Goal: Information Seeking & Learning: Learn about a topic

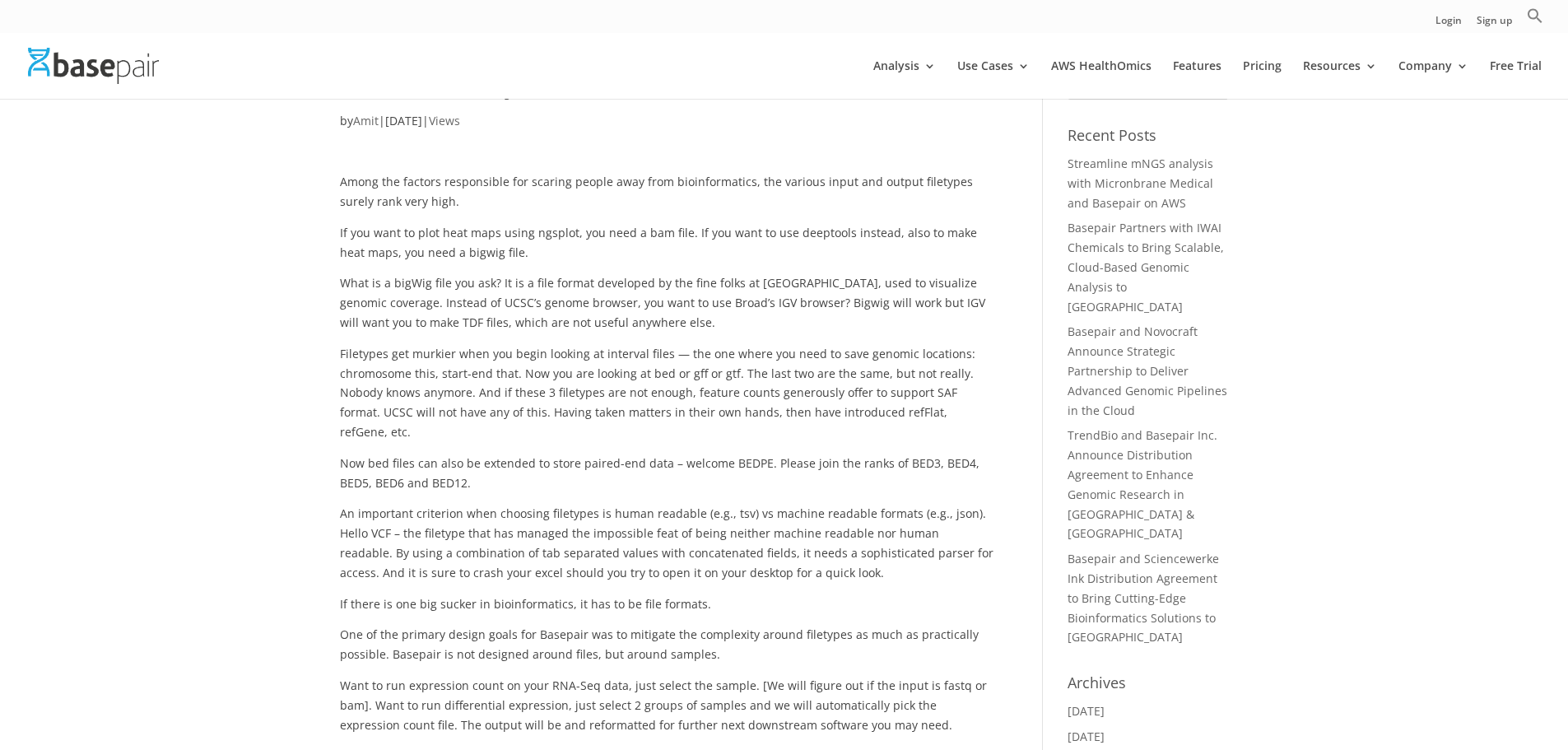
scroll to position [82, 0]
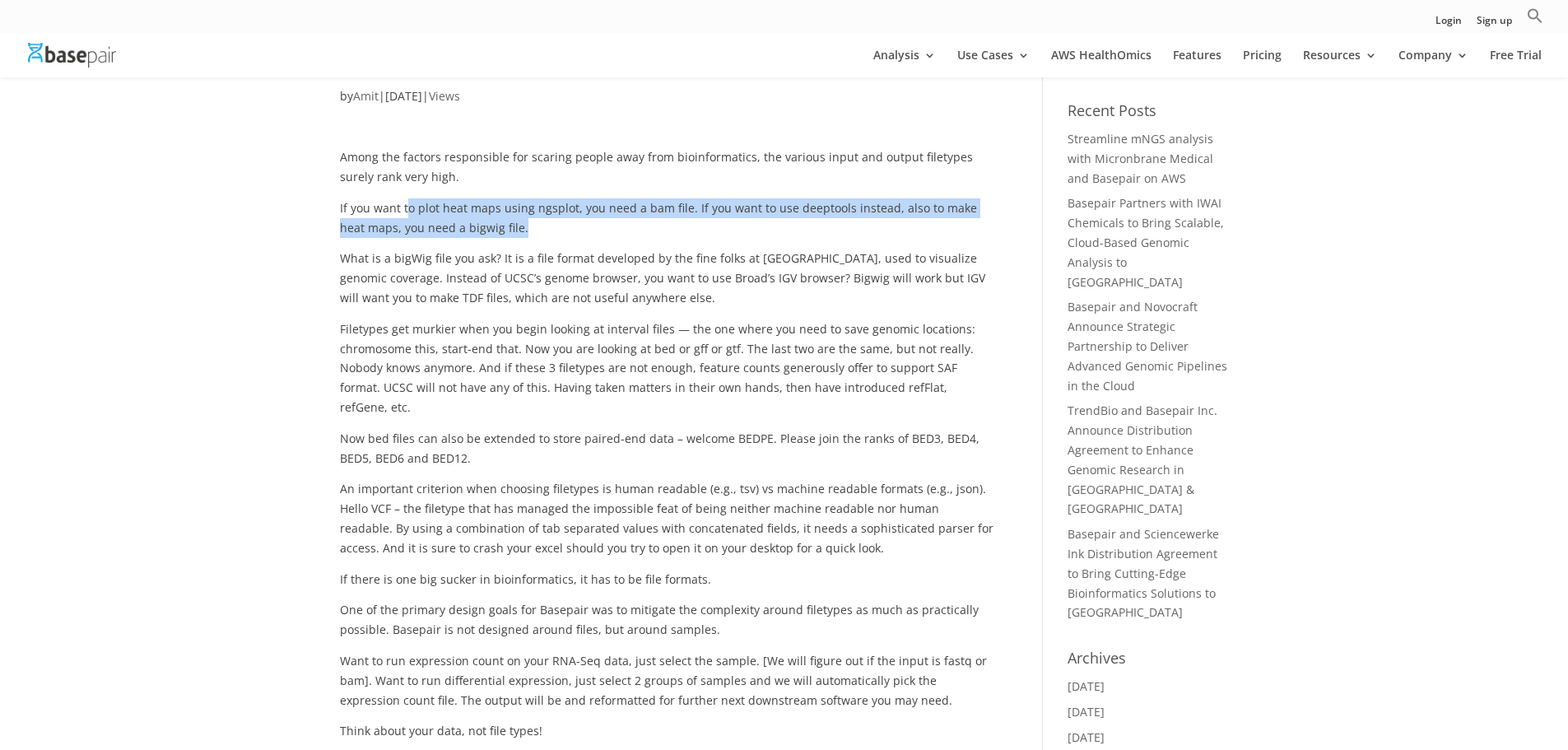
drag, startPoint x: 408, startPoint y: 204, endPoint x: 569, endPoint y: 226, distance: 162.5
click at [569, 226] on p "If you want to plot heat maps using ngsplot, you need a bam file. If you want t…" at bounding box center [666, 224] width 655 height 51
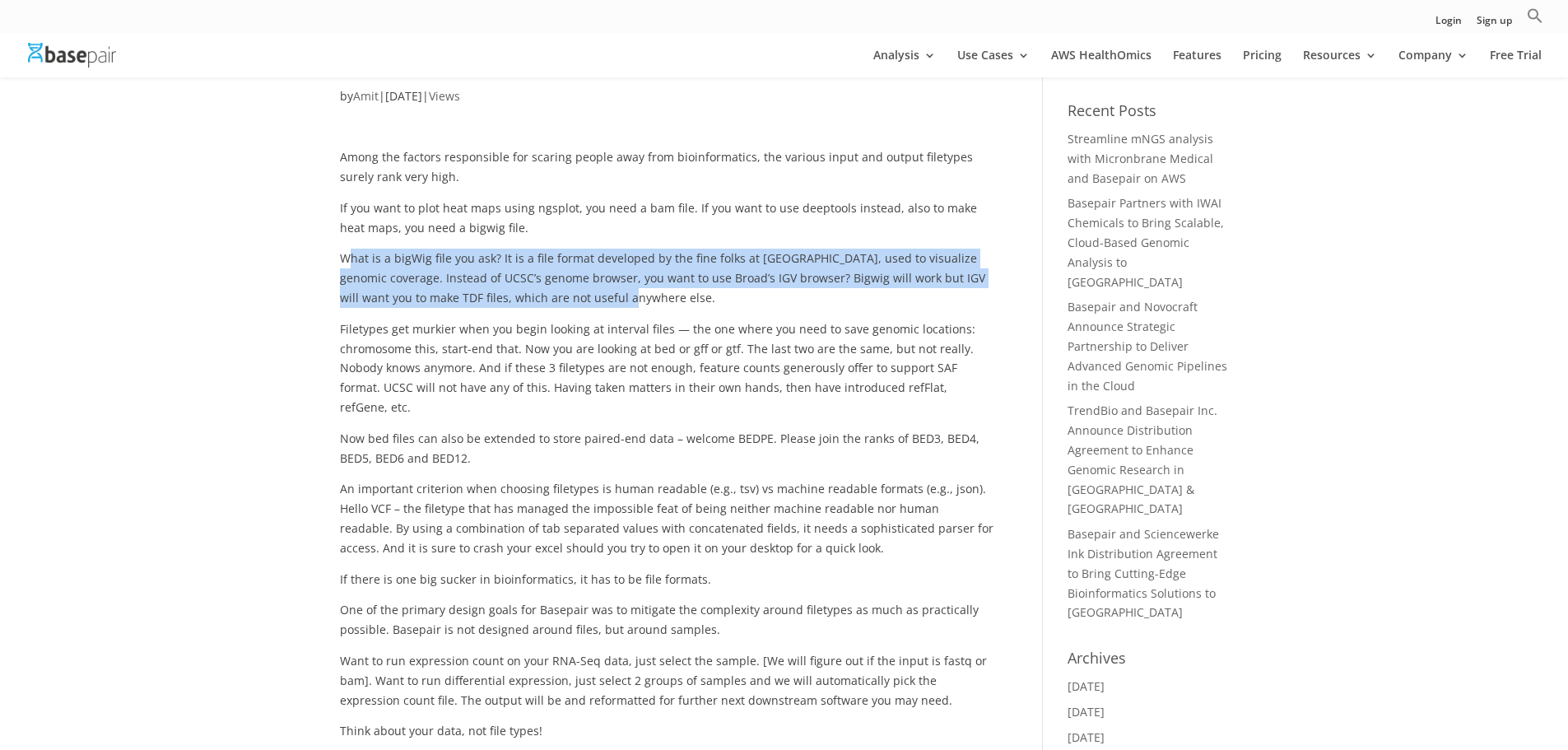
drag, startPoint x: 351, startPoint y: 257, endPoint x: 627, endPoint y: 293, distance: 278.3
click at [627, 293] on p "What is a bigWig file you ask? It is a file format developed by the fine folks …" at bounding box center [666, 284] width 655 height 70
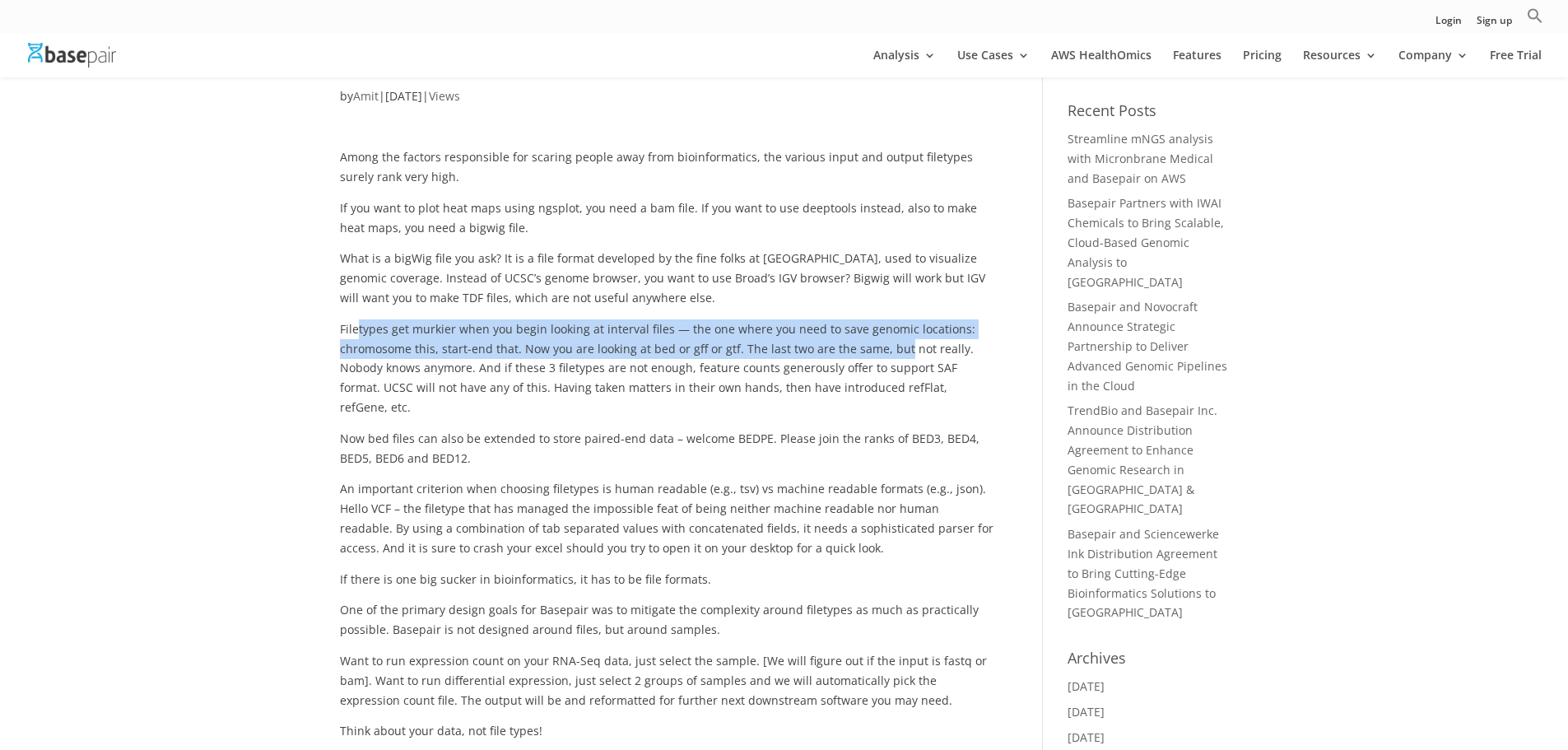
drag, startPoint x: 357, startPoint y: 324, endPoint x: 899, endPoint y: 356, distance: 542.9
click at [899, 356] on p "Filetypes get murkier when you begin looking at interval files — the one where …" at bounding box center [666, 374] width 655 height 110
click at [398, 348] on p "Filetypes get murkier when you begin looking at interval files — the one where …" at bounding box center [666, 374] width 655 height 110
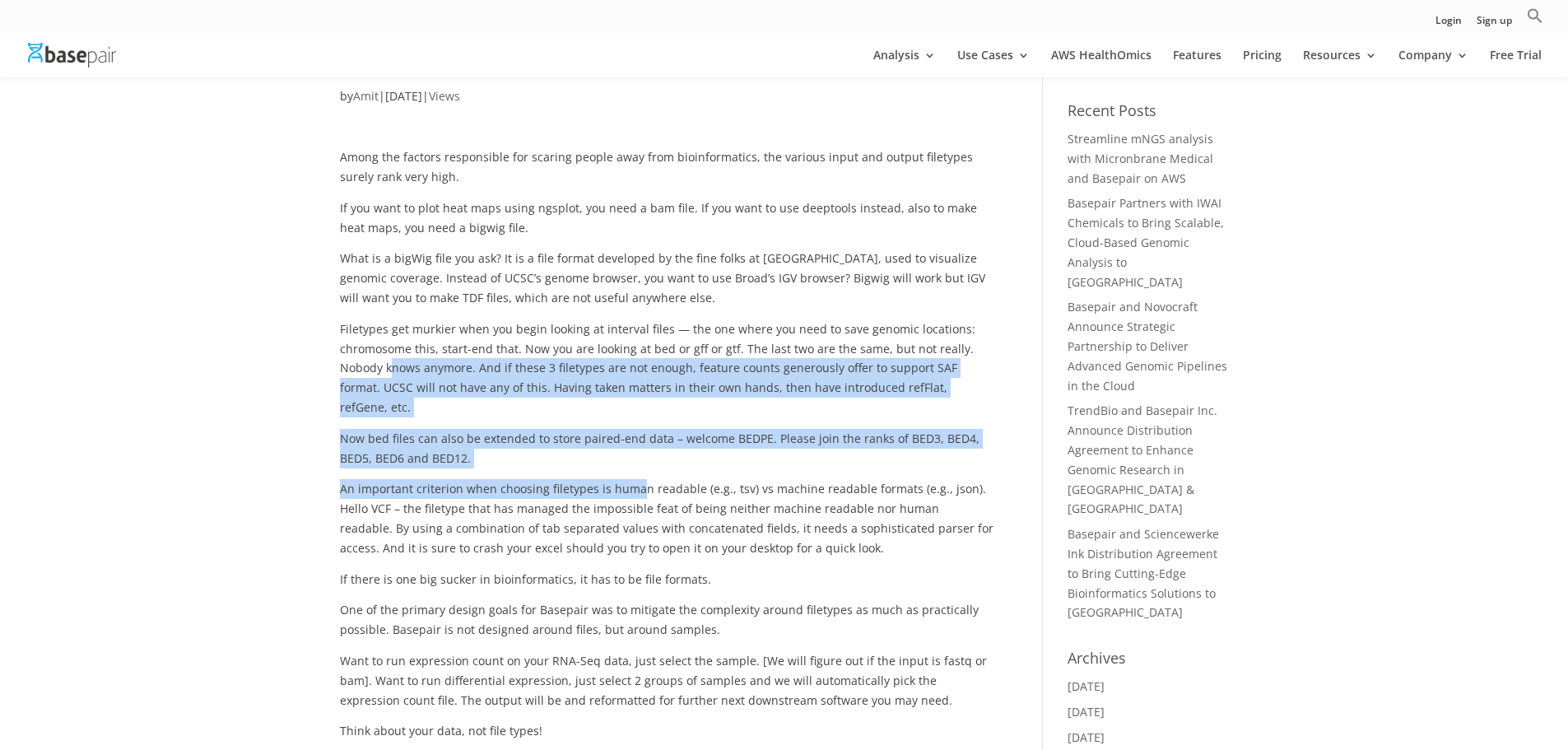
drag, startPoint x: 393, startPoint y: 369, endPoint x: 636, endPoint y: 471, distance: 263.5
click at [636, 471] on div "Among the factors responsible for scaring people away from bioinformatics, the …" at bounding box center [666, 431] width 655 height 618
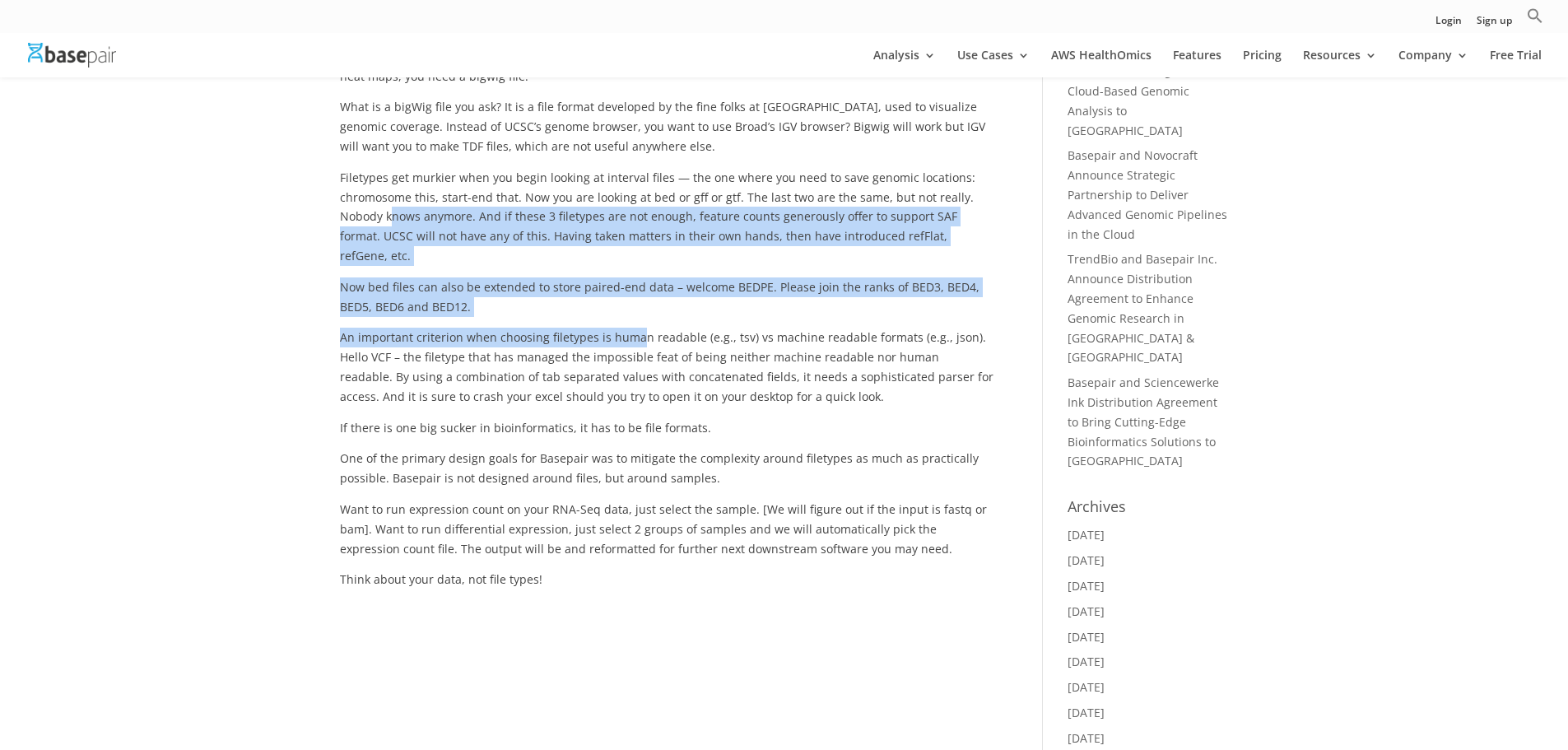
scroll to position [247, 0]
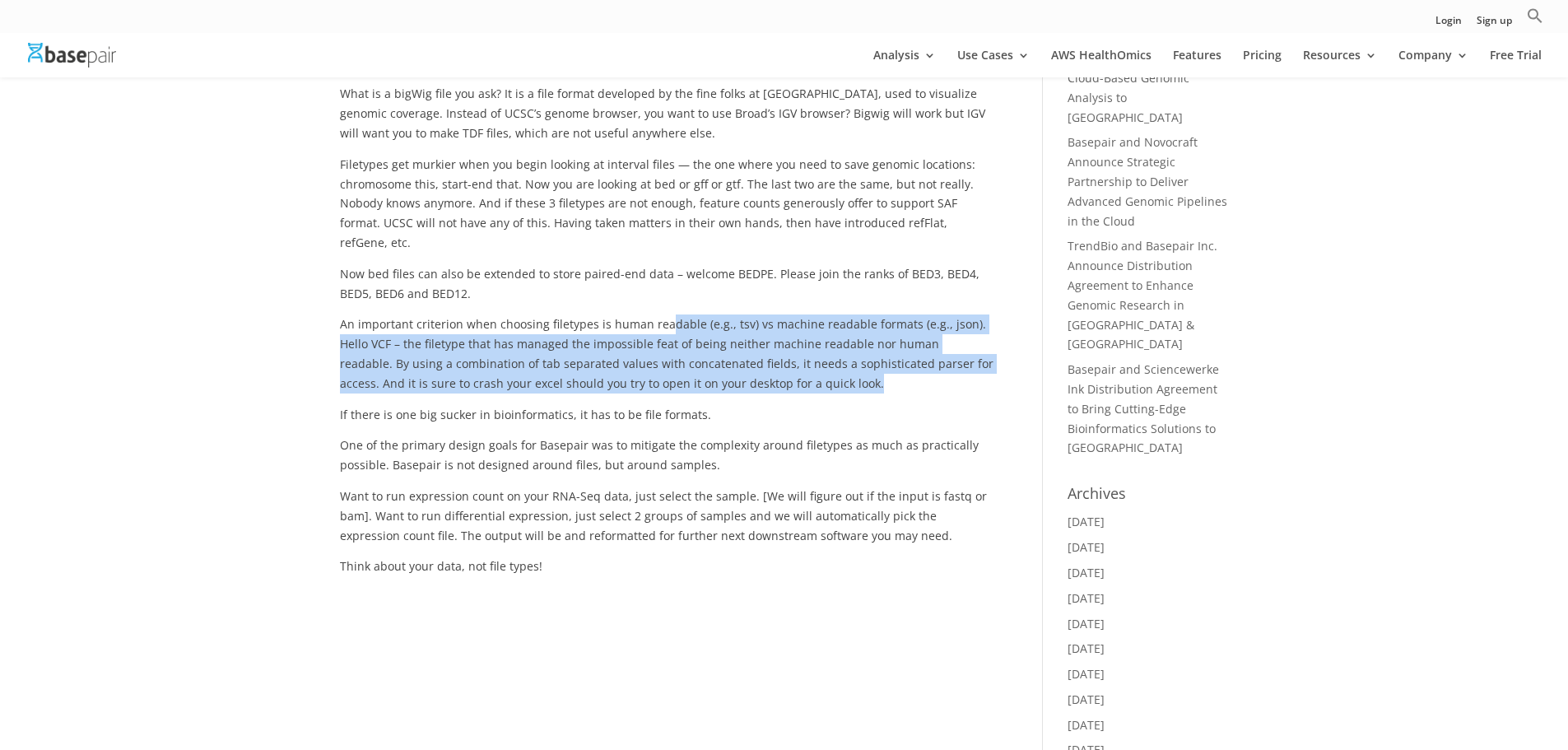
drag, startPoint x: 663, startPoint y: 307, endPoint x: 793, endPoint y: 366, distance: 142.8
click at [793, 366] on p "An important criterion when choosing filetypes is human readable (e.g., tsv) vs…" at bounding box center [666, 359] width 655 height 90
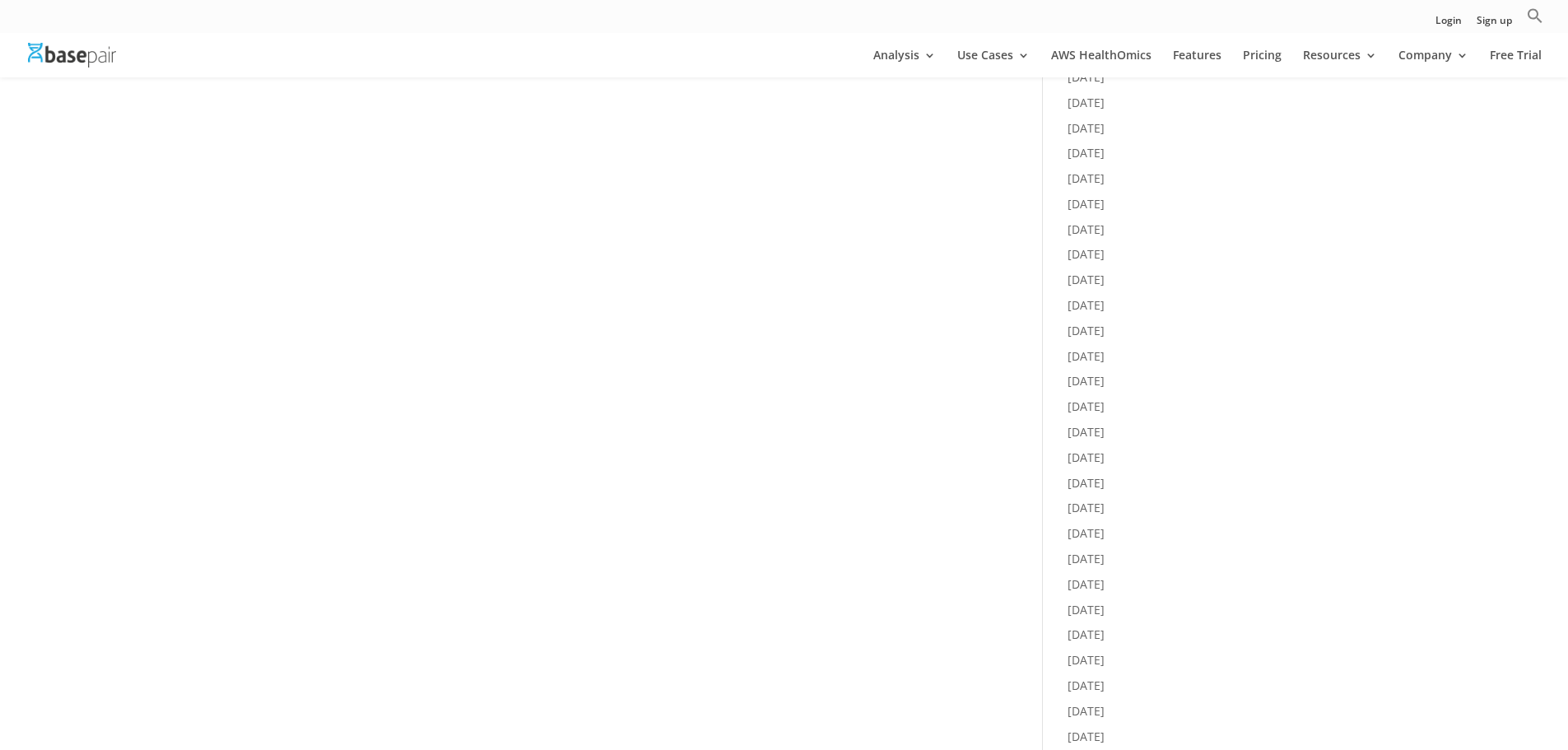
scroll to position [659, 0]
